Goal: Information Seeking & Learning: Understand process/instructions

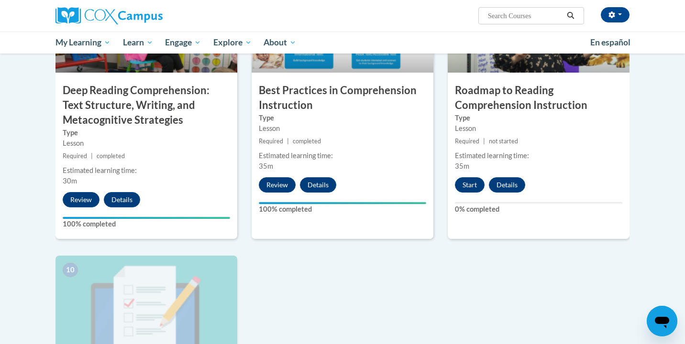
scroll to position [799, 0]
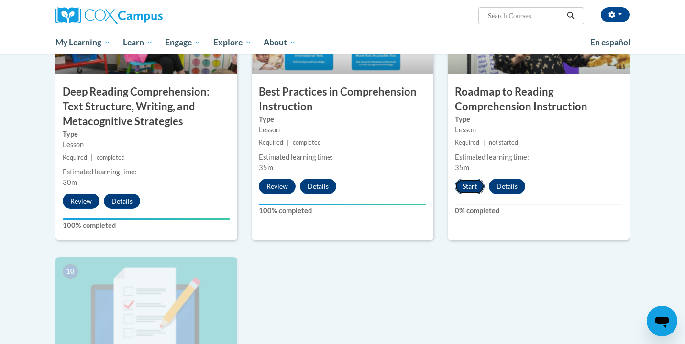
click at [470, 189] on button "Start" at bounding box center [470, 186] width 30 height 15
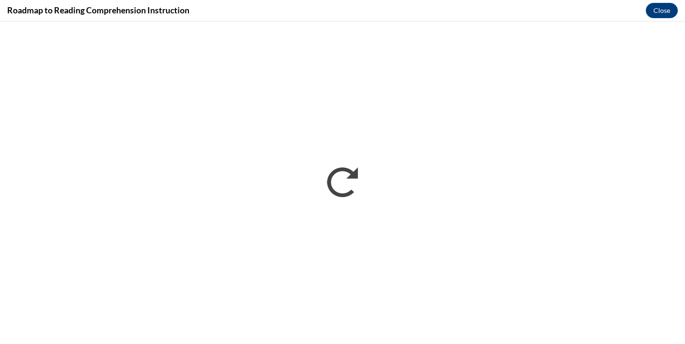
scroll to position [0, 0]
